Goal: Transaction & Acquisition: Purchase product/service

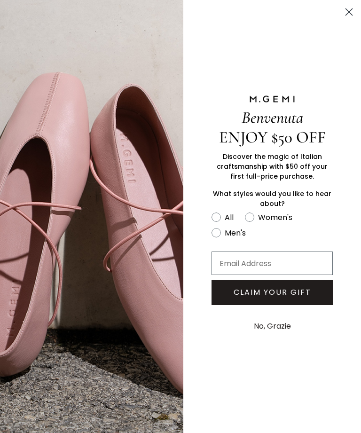
click at [349, 12] on icon "Close dialog" at bounding box center [349, 12] width 7 height 7
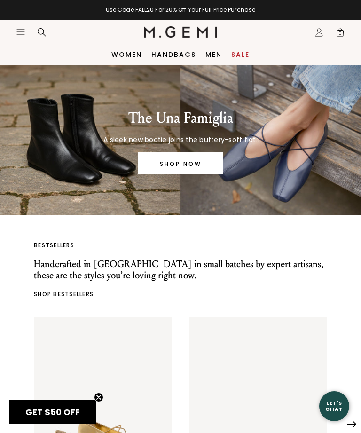
click at [228, 12] on div "Use Code FALL20 For 20% Off Your Full Price Purchase" at bounding box center [180, 10] width 361 height 8
click at [221, 13] on div "Use Code FALL20 For 20% Off Your Full Price Purchase" at bounding box center [180, 10] width 361 height 8
click at [235, 8] on div "Use Code FALL20 For 20% Off Your Full Price Purchase" at bounding box center [180, 10] width 361 height 8
click at [17, 35] on icon "Open site menu" at bounding box center [21, 32] width 8 height 6
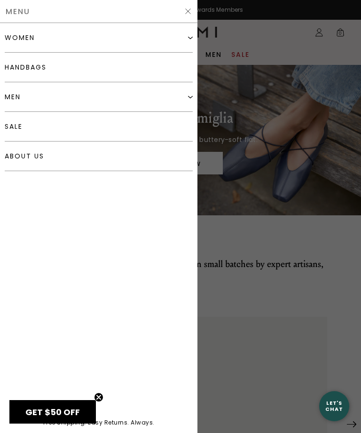
click at [183, 38] on div "women" at bounding box center [99, 38] width 188 height 30
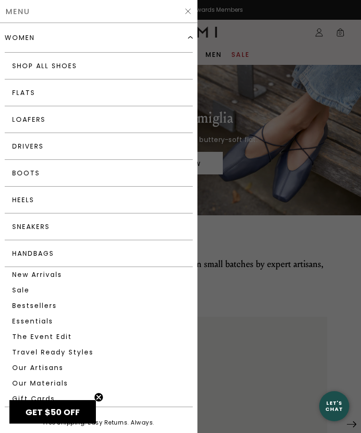
click at [34, 95] on link "Flats" at bounding box center [99, 92] width 188 height 27
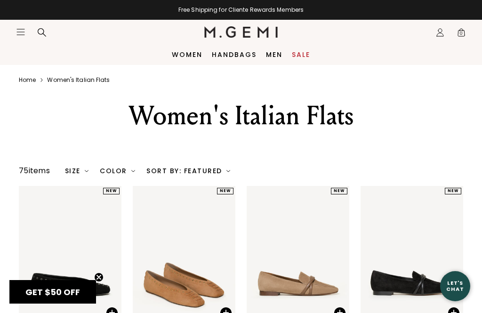
click at [82, 174] on div "Size" at bounding box center [77, 171] width 24 height 8
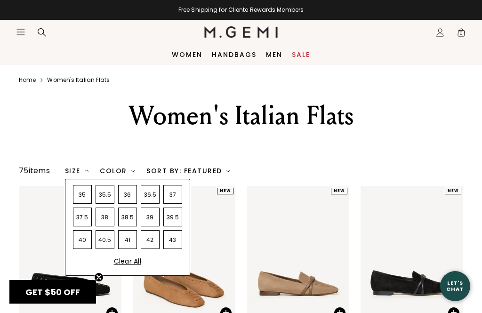
click at [83, 226] on div "37.5" at bounding box center [82, 216] width 19 height 19
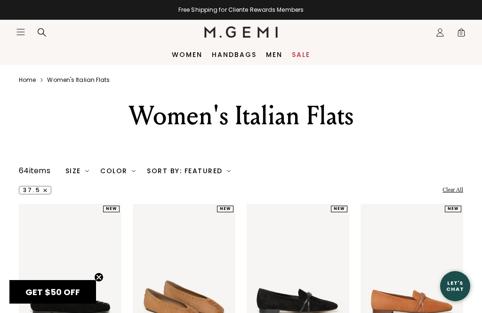
click at [120, 174] on div "Color" at bounding box center [117, 171] width 35 height 8
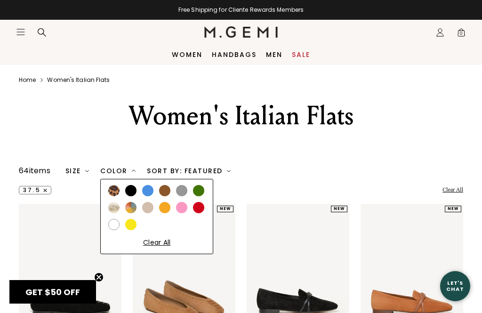
click at [129, 196] on div at bounding box center [130, 190] width 11 height 11
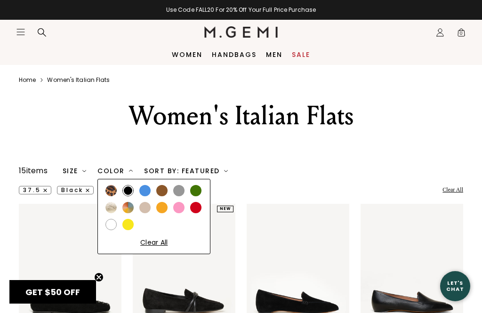
click at [144, 196] on div at bounding box center [144, 190] width 11 height 11
click at [146, 213] on div at bounding box center [144, 207] width 11 height 11
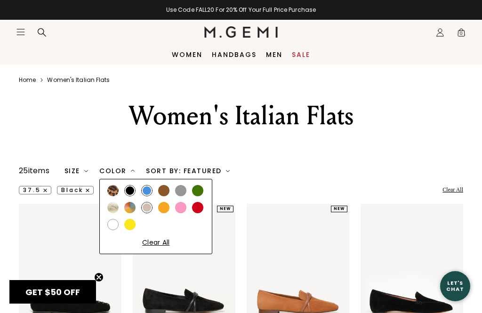
click at [114, 213] on img at bounding box center [112, 207] width 11 height 11
click at [93, 132] on div "Women's Italian Flats" at bounding box center [240, 116] width 349 height 34
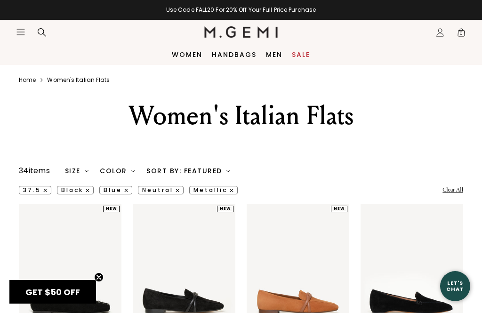
click at [125, 174] on div "Color" at bounding box center [117, 171] width 35 height 8
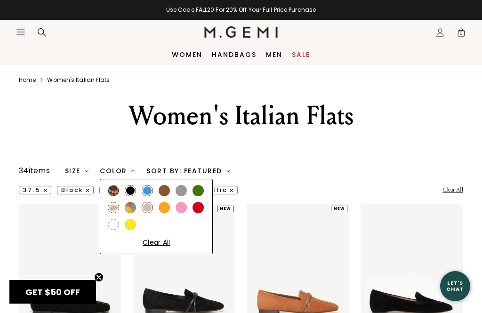
click at [165, 196] on div at bounding box center [163, 190] width 11 height 11
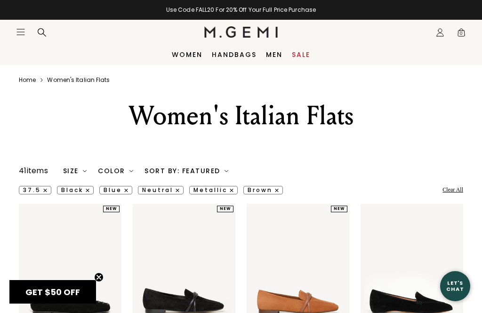
click at [249, 156] on div at bounding box center [240, 150] width 301 height 12
click at [221, 194] on button "metallic" at bounding box center [213, 190] width 48 height 8
click at [126, 174] on div "Color" at bounding box center [116, 171] width 35 height 8
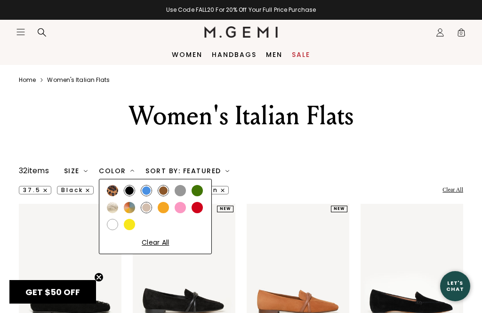
click at [115, 213] on img at bounding box center [112, 207] width 11 height 11
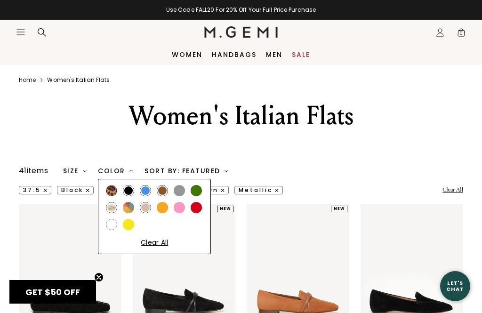
click at [296, 156] on div at bounding box center [240, 150] width 301 height 12
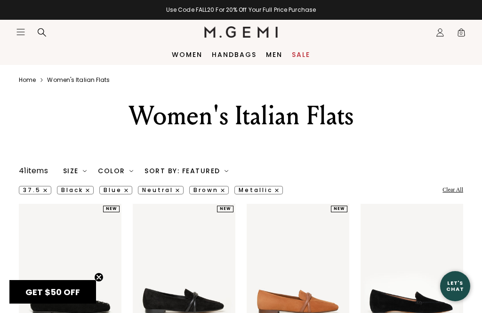
click at [125, 192] on line "button" at bounding box center [126, 190] width 3 height 3
click at [180, 194] on button "brown" at bounding box center [169, 190] width 39 height 8
click at [133, 194] on button "neutral" at bounding box center [122, 190] width 46 height 8
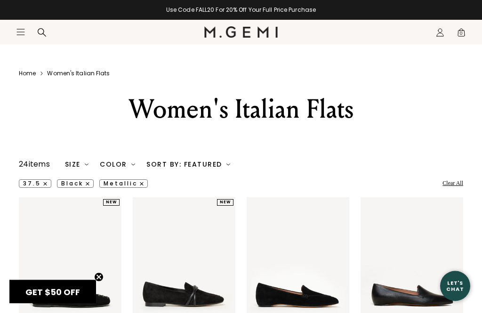
scroll to position [7, 0]
click at [83, 188] on button "black" at bounding box center [75, 183] width 37 height 8
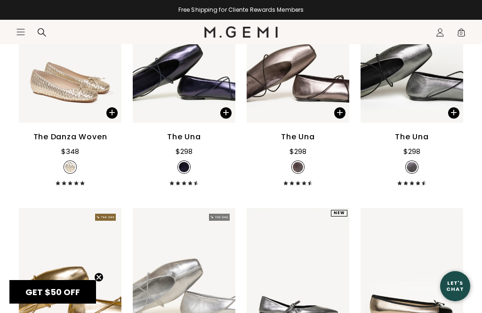
scroll to position [218, 0]
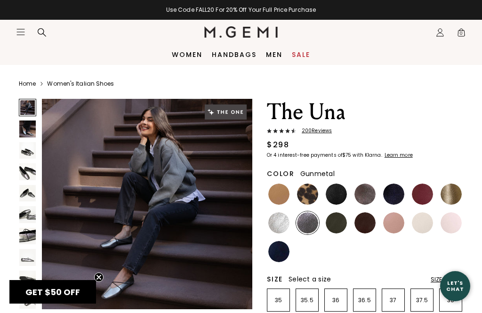
click at [31, 236] on img at bounding box center [27, 236] width 16 height 16
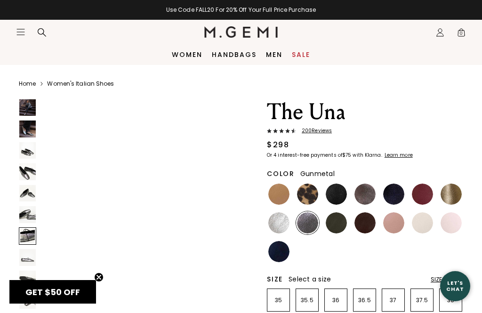
scroll to position [1316, 0]
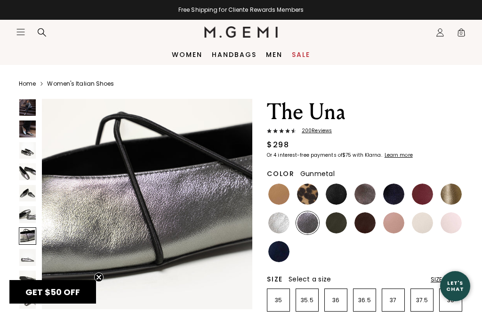
click at [366, 188] on img at bounding box center [364, 193] width 21 height 21
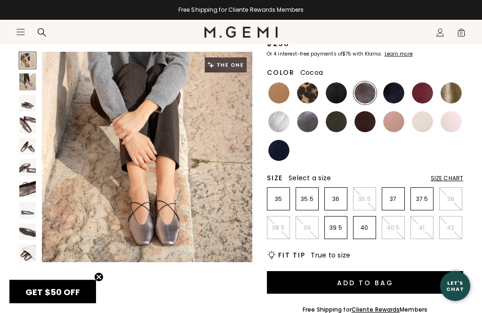
scroll to position [101, 0]
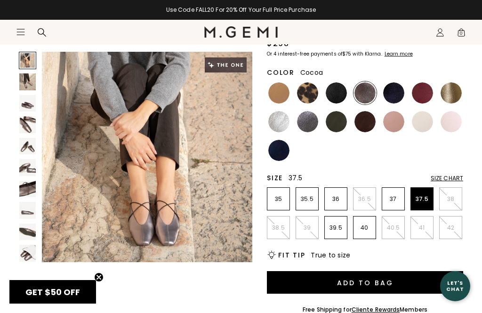
click at [421, 199] on p "37.5" at bounding box center [422, 199] width 22 height 8
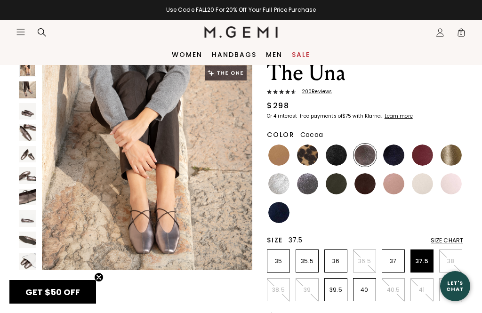
scroll to position [36, 0]
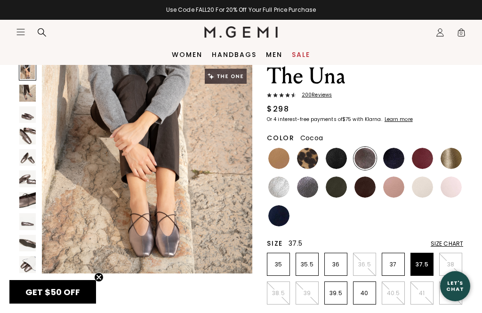
click at [394, 165] on img at bounding box center [393, 158] width 21 height 21
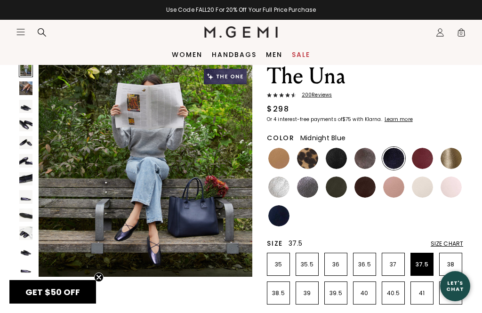
click at [307, 186] on img at bounding box center [307, 186] width 21 height 21
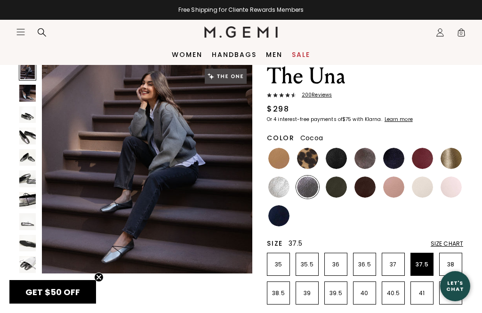
click at [367, 157] on img at bounding box center [364, 158] width 21 height 21
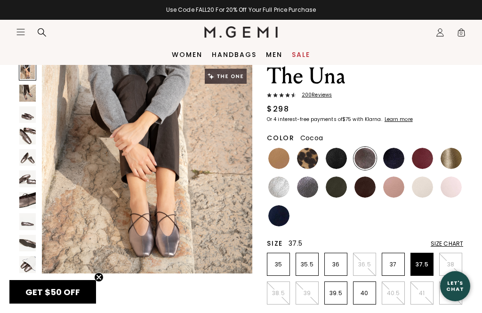
click at [25, 91] on img at bounding box center [27, 93] width 16 height 16
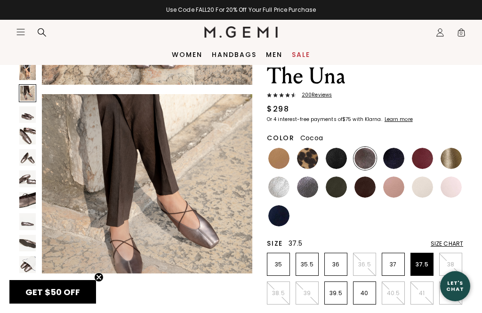
scroll to position [220, 0]
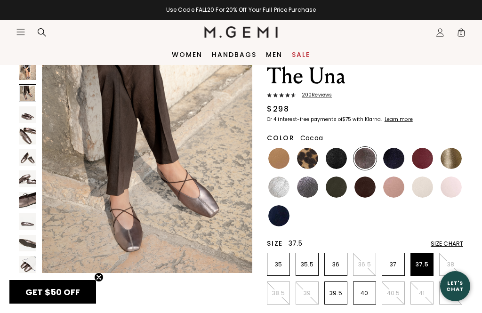
click at [30, 118] on img at bounding box center [27, 114] width 16 height 16
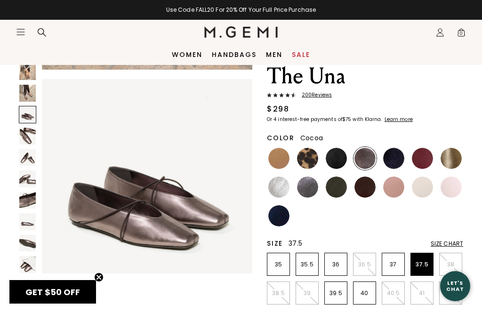
scroll to position [439, 0]
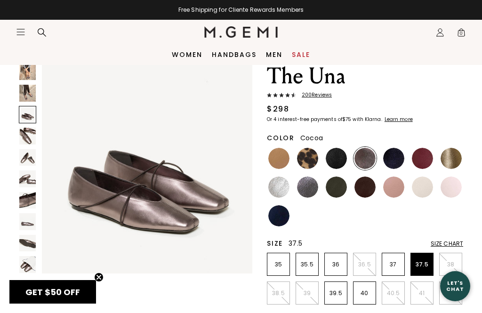
click at [30, 140] on img at bounding box center [27, 135] width 16 height 16
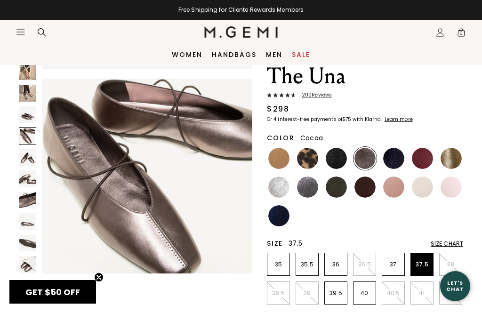
scroll to position [658, 0]
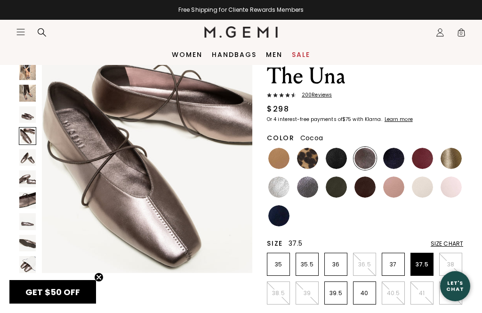
click at [25, 161] on img at bounding box center [27, 157] width 16 height 16
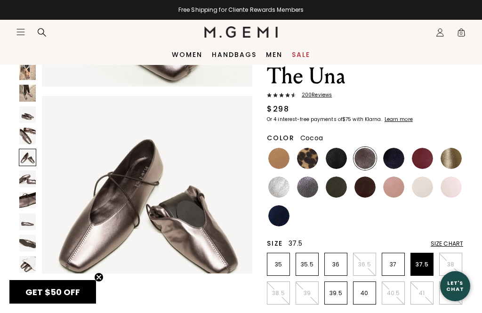
scroll to position [877, 0]
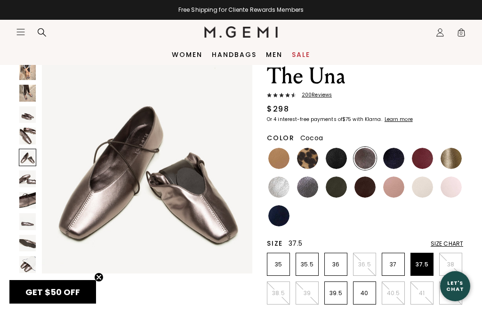
click at [30, 183] on img at bounding box center [27, 178] width 16 height 16
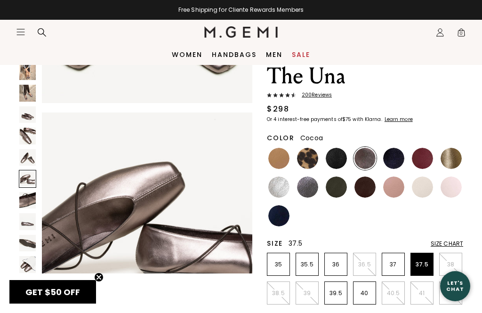
scroll to position [1097, 0]
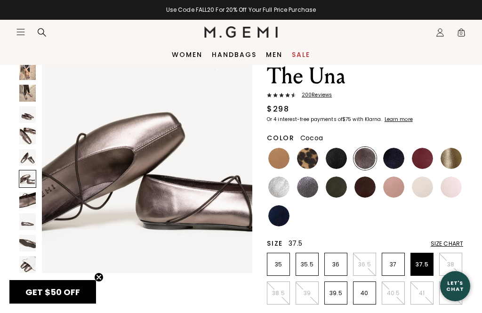
click at [29, 204] on img at bounding box center [27, 200] width 16 height 16
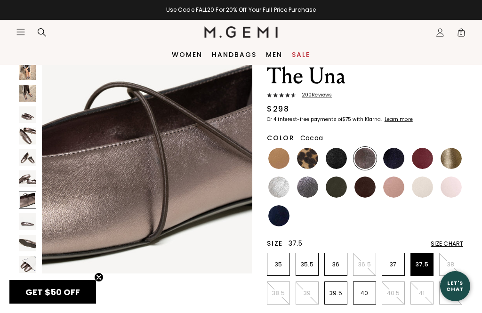
scroll to position [1316, 0]
click at [31, 219] on img at bounding box center [27, 221] width 16 height 16
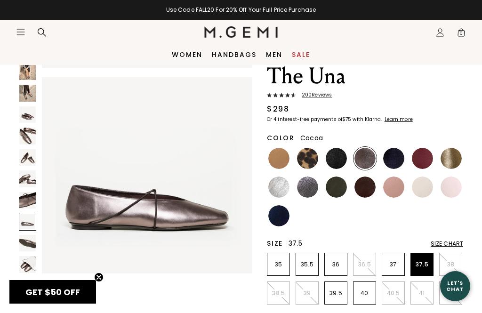
scroll to position [1536, 0]
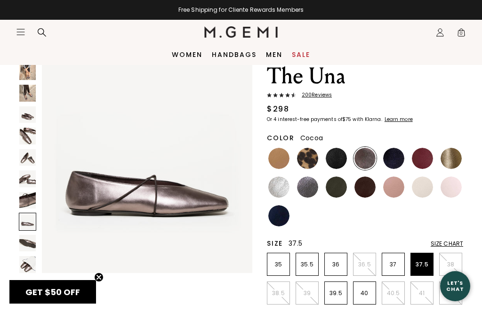
click at [28, 237] on img at bounding box center [27, 243] width 16 height 16
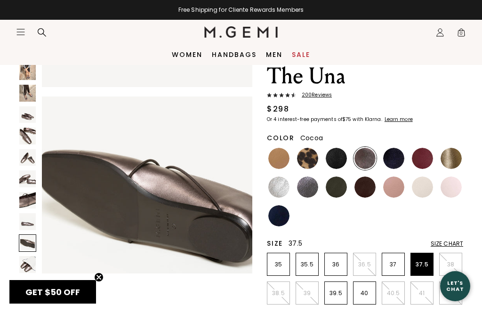
scroll to position [1755, 0]
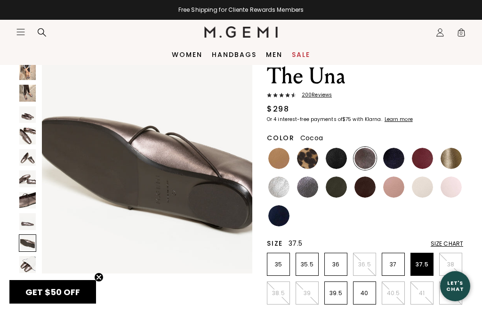
click at [26, 263] on img at bounding box center [27, 264] width 16 height 16
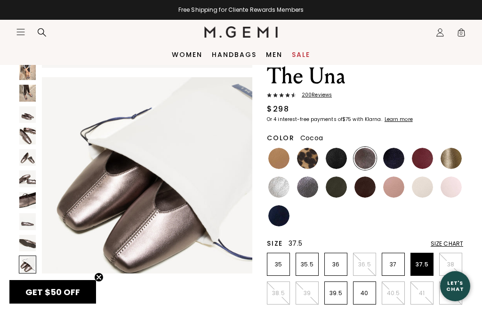
scroll to position [1974, 0]
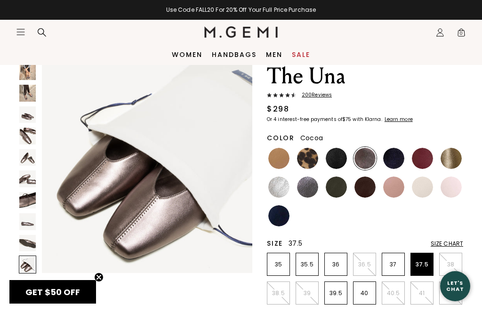
click at [21, 198] on img at bounding box center [27, 200] width 16 height 16
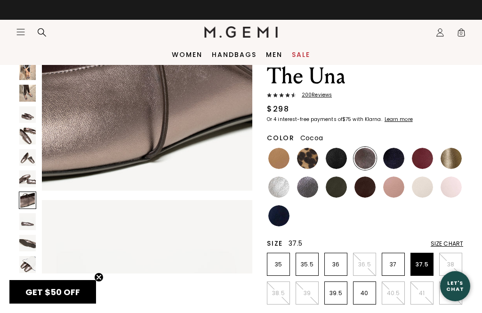
scroll to position [1316, 0]
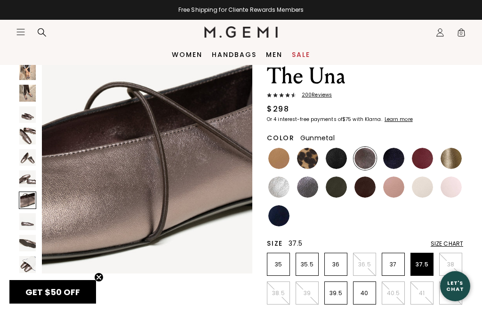
click at [311, 190] on img at bounding box center [307, 186] width 21 height 21
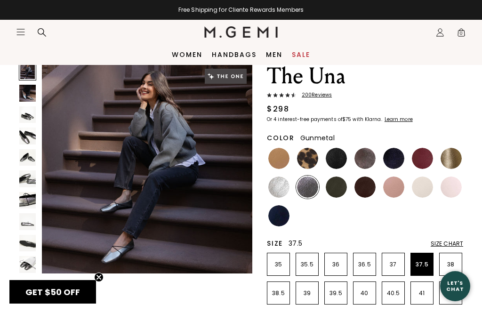
click at [30, 202] on img at bounding box center [27, 200] width 16 height 16
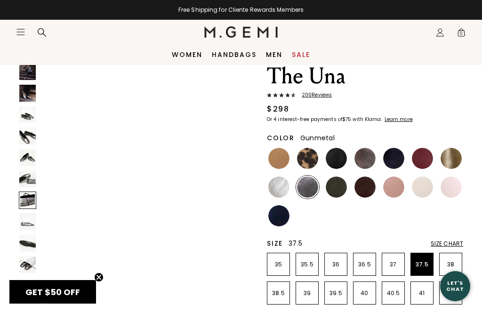
scroll to position [1316, 0]
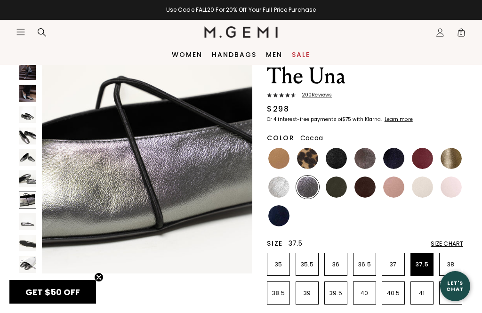
click at [365, 157] on img at bounding box center [364, 158] width 21 height 21
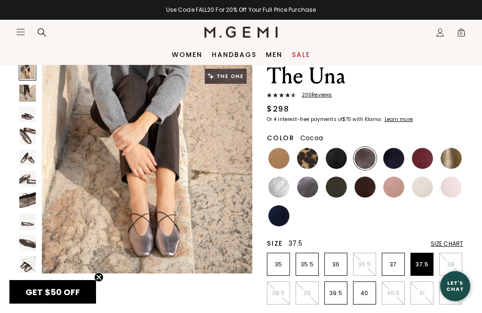
click at [29, 200] on img at bounding box center [27, 200] width 16 height 16
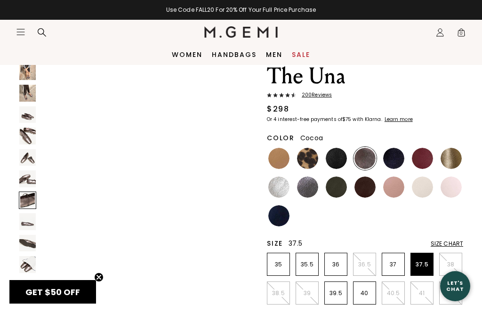
scroll to position [1316, 0]
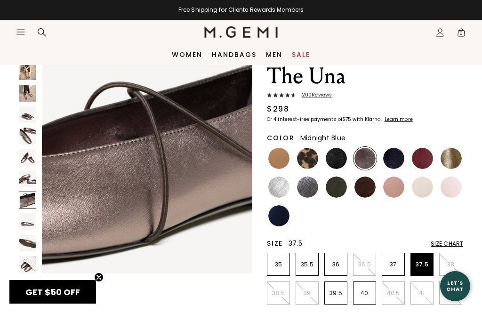
click at [390, 159] on img at bounding box center [393, 158] width 21 height 21
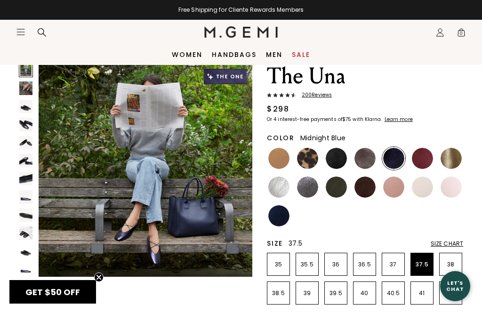
click at [27, 178] on img at bounding box center [25, 178] width 13 height 13
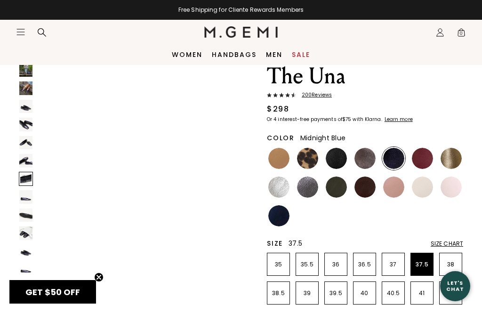
scroll to position [1336, 0]
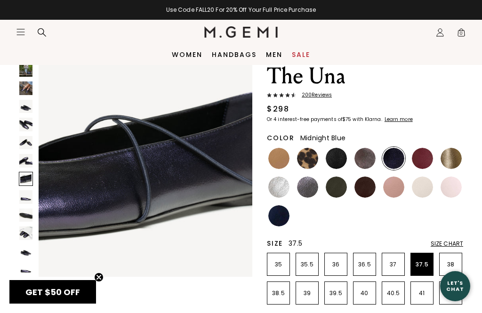
click at [27, 85] on img at bounding box center [25, 87] width 13 height 13
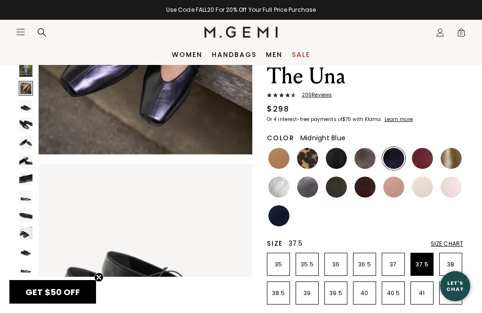
scroll to position [223, 0]
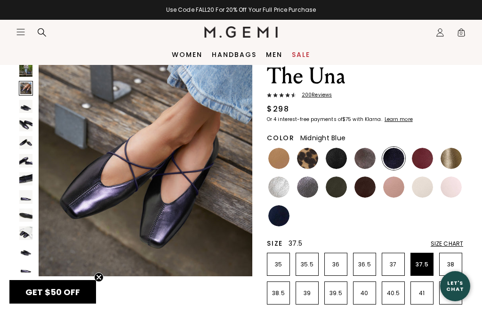
click at [359, 159] on img at bounding box center [364, 158] width 21 height 21
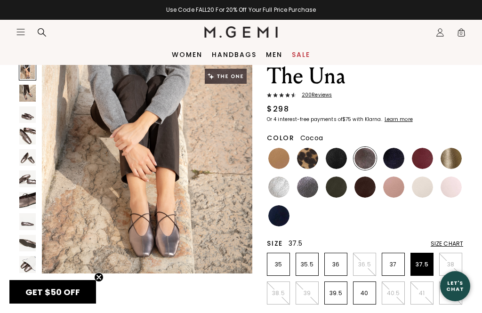
click at [305, 189] on img at bounding box center [307, 186] width 21 height 21
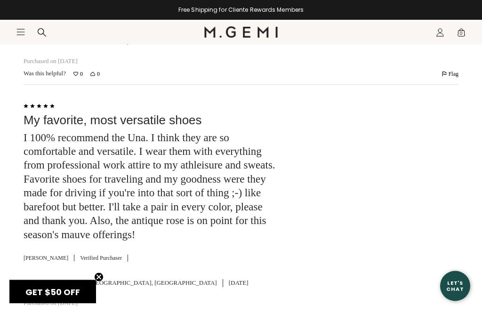
scroll to position [2329, 0]
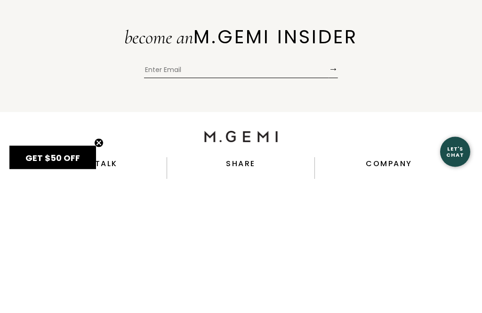
type input "C"
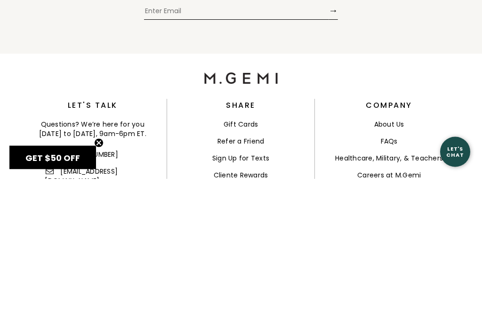
scroll to position [2463, 0]
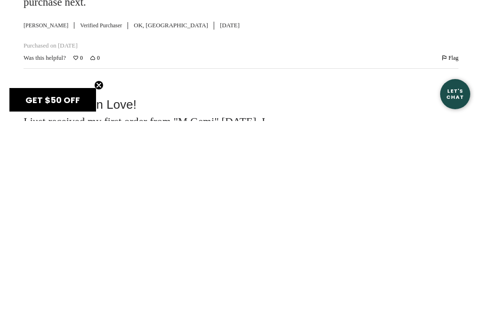
scroll to position [2353, 0]
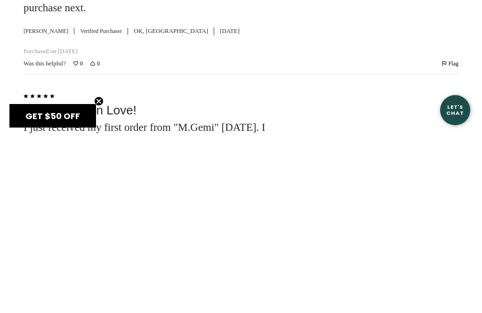
type input "M"
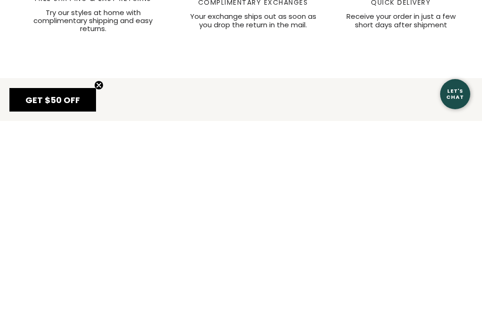
scroll to position [3774, 0]
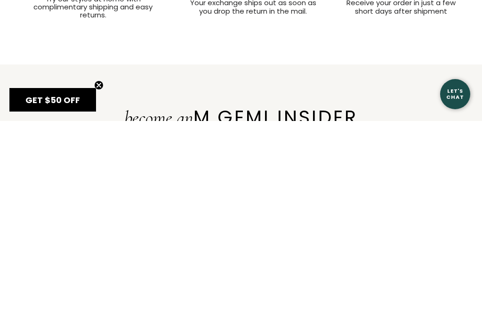
type input "Gunmetal"
click at [90, 36] on button "Read More" at bounding box center [76, 32] width 25 height 8
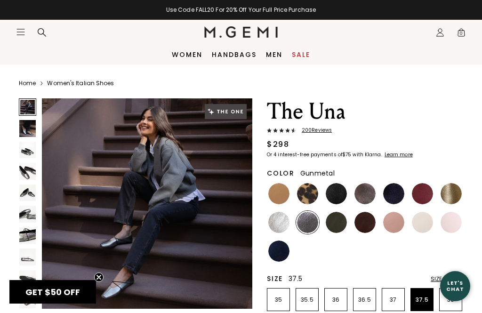
scroll to position [0, 0]
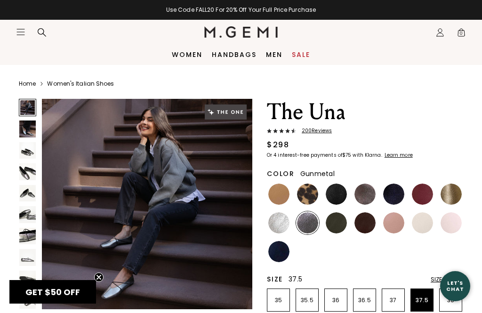
click at [367, 194] on img at bounding box center [364, 193] width 21 height 21
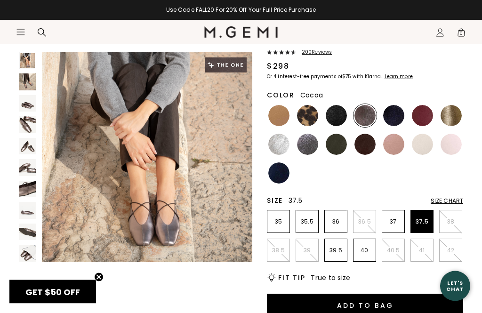
scroll to position [79, 0]
click at [30, 170] on img at bounding box center [27, 167] width 16 height 16
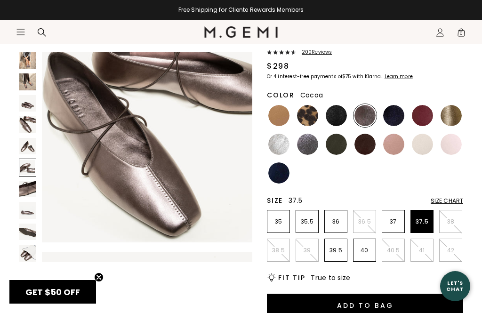
scroll to position [1097, 0]
